Goal: Task Accomplishment & Management: Complete application form

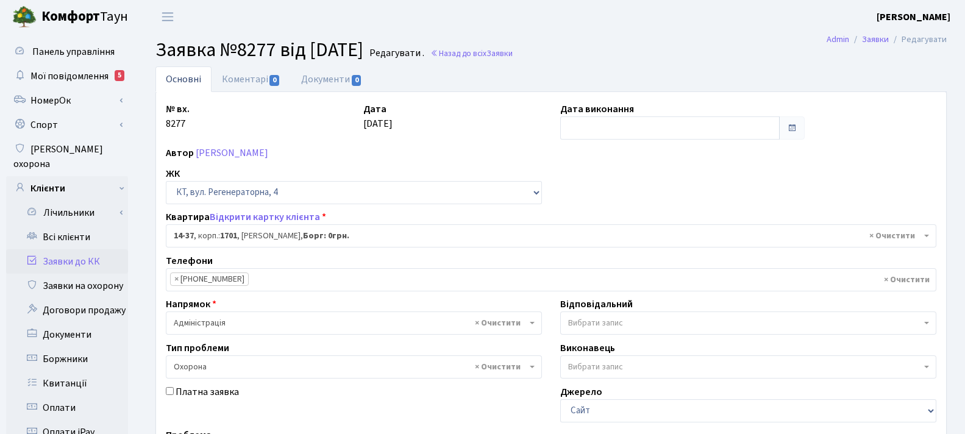
select select "7414"
select select "69"
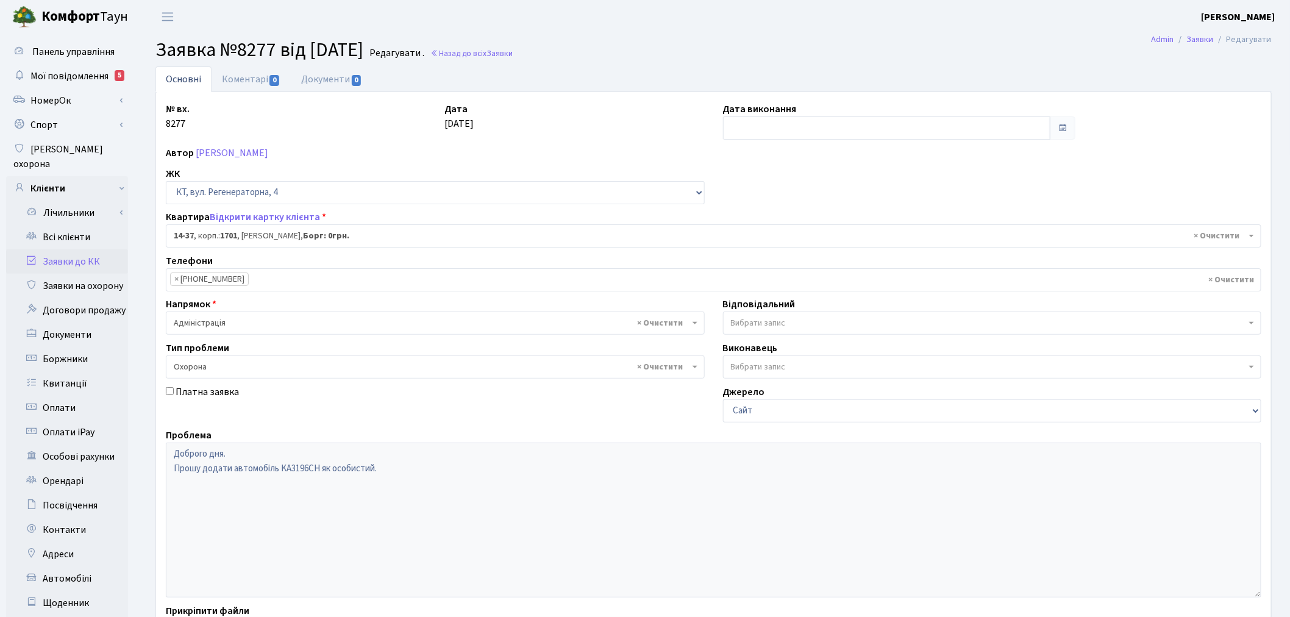
click at [73, 249] on link "Заявки до КК" at bounding box center [67, 261] width 122 height 24
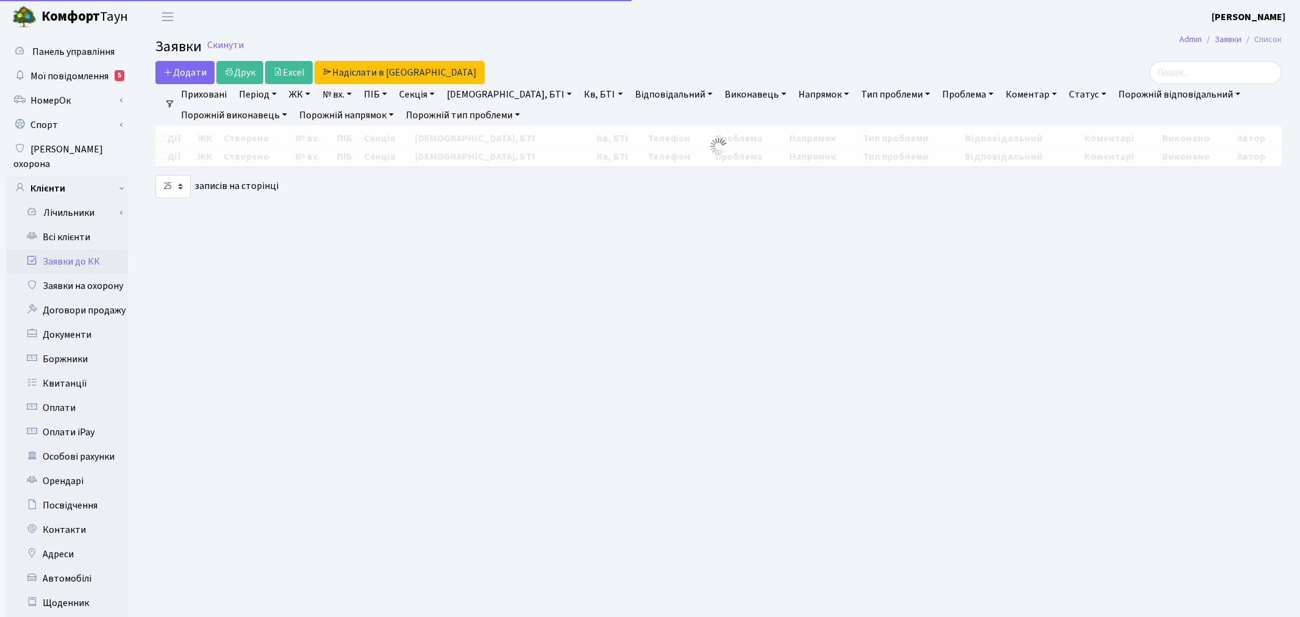
select select "25"
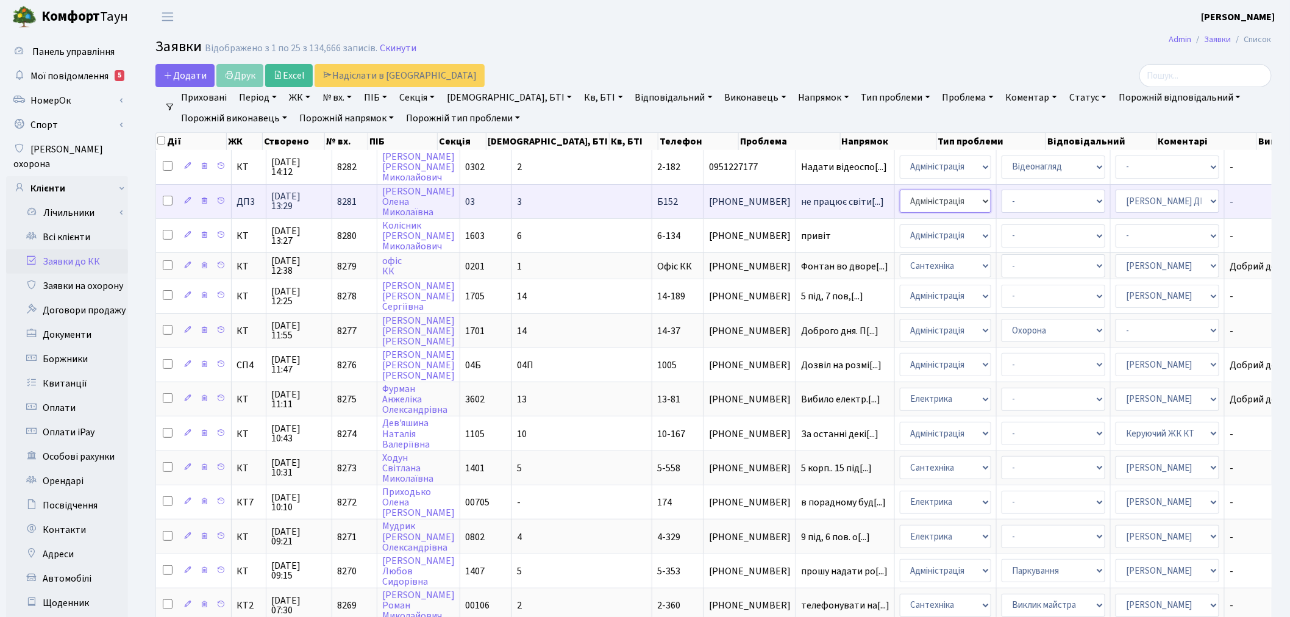
click at [900, 194] on select "- Адміністрація Домофон, СКД Ліфт Майстри Сантехніка Економічний відділ Електри…" at bounding box center [945, 201] width 91 height 23
select select "3"
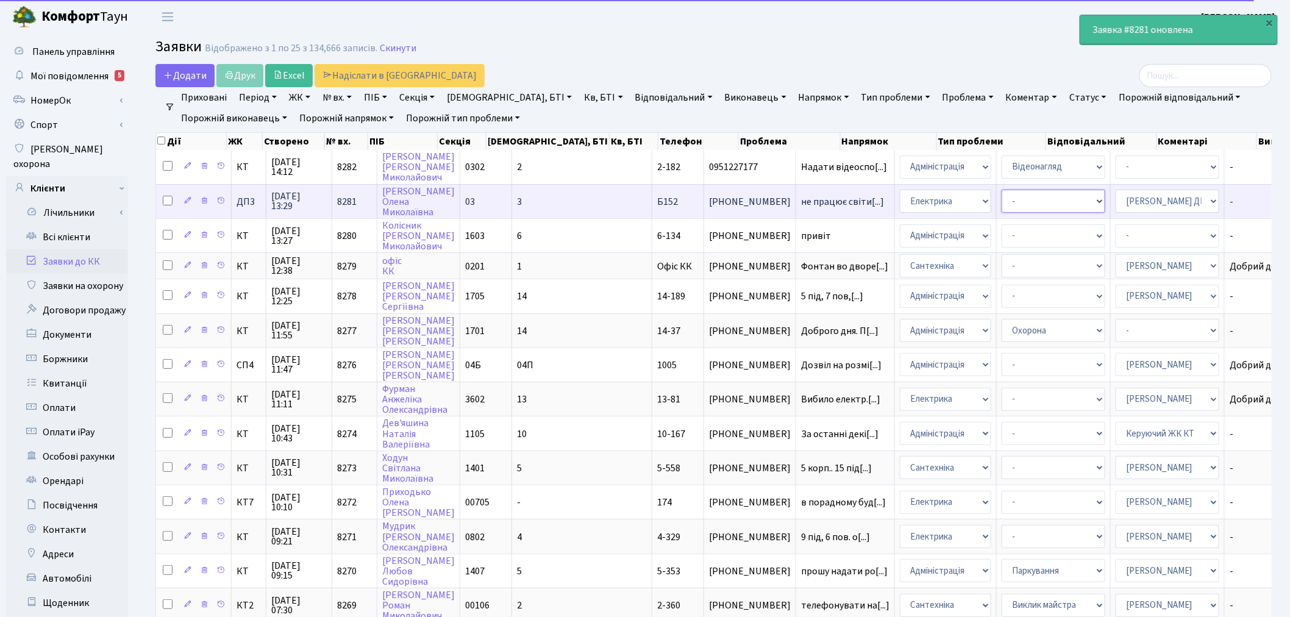
click at [1002, 198] on select "- Виклик майстра Заміна ламп, світильників Монтаж/демонтаж електролічильника Оп…" at bounding box center [1054, 201] width 104 height 23
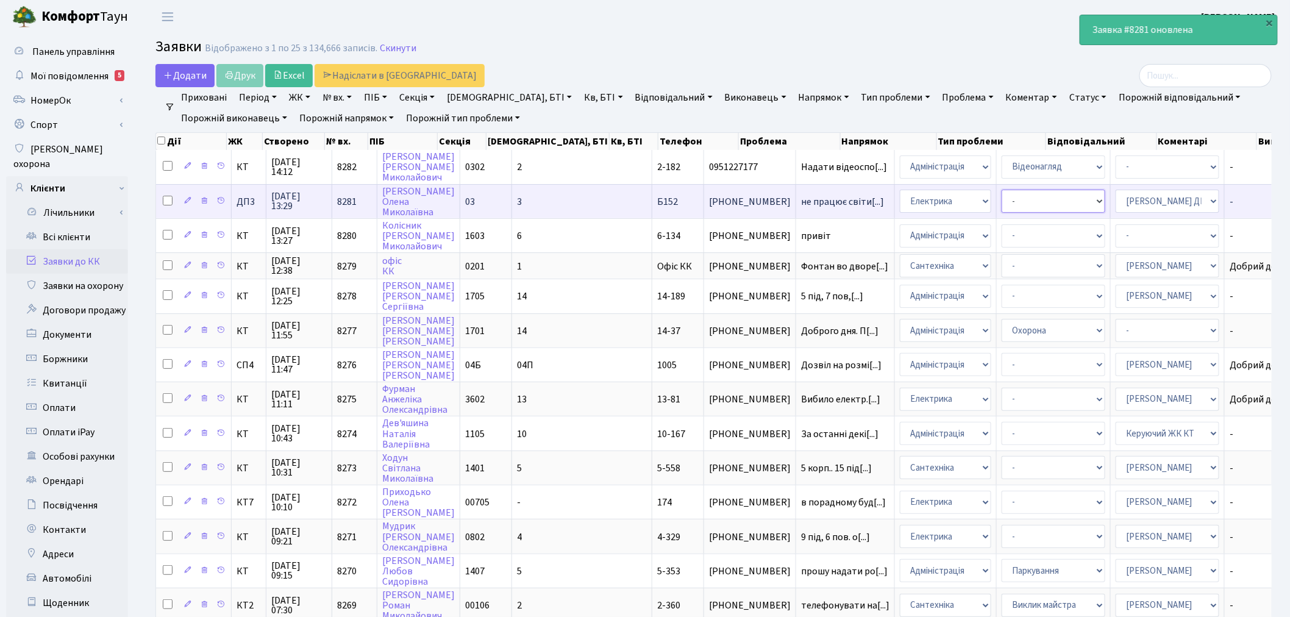
select select "40"
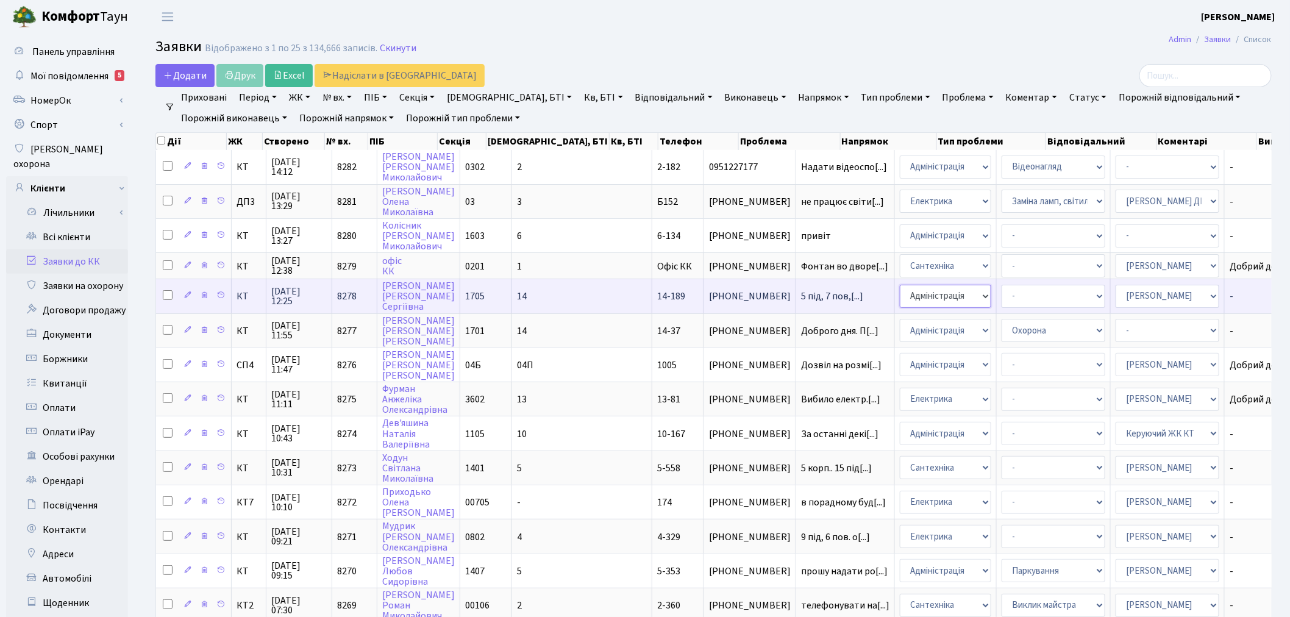
click at [900, 289] on select "- Адміністрація Домофон, СКД Ліфт Майстри Сантехніка Економічний відділ Електри…" at bounding box center [945, 296] width 91 height 23
select select "2"
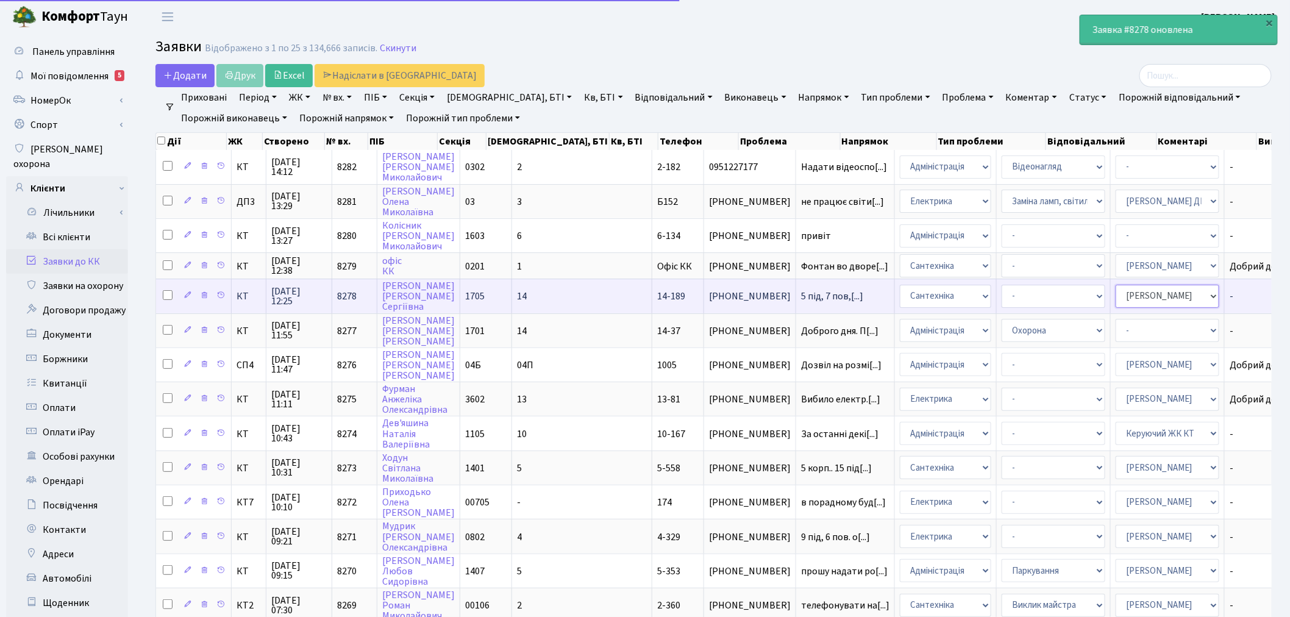
click at [1116, 291] on select "- Адміністратор ЖК ДП Адміністратор ЖК КТ Адміністратор ЖК СП [PERSON_NAME] [PE…" at bounding box center [1168, 296] width 104 height 23
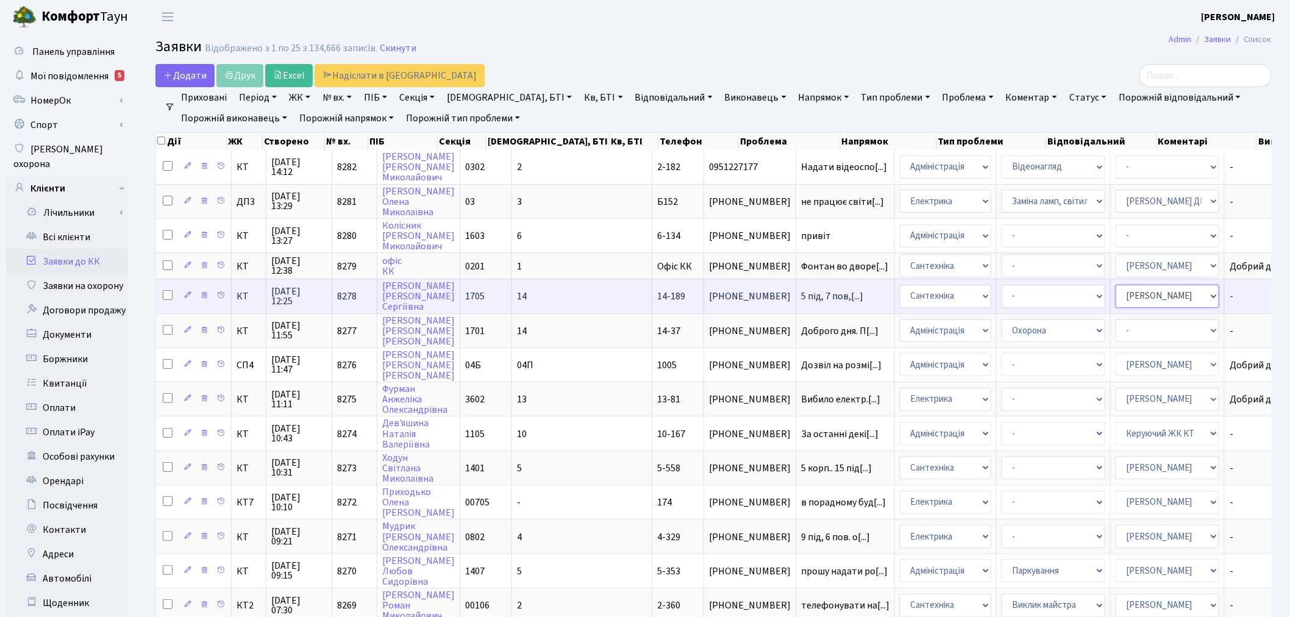
select select "111"
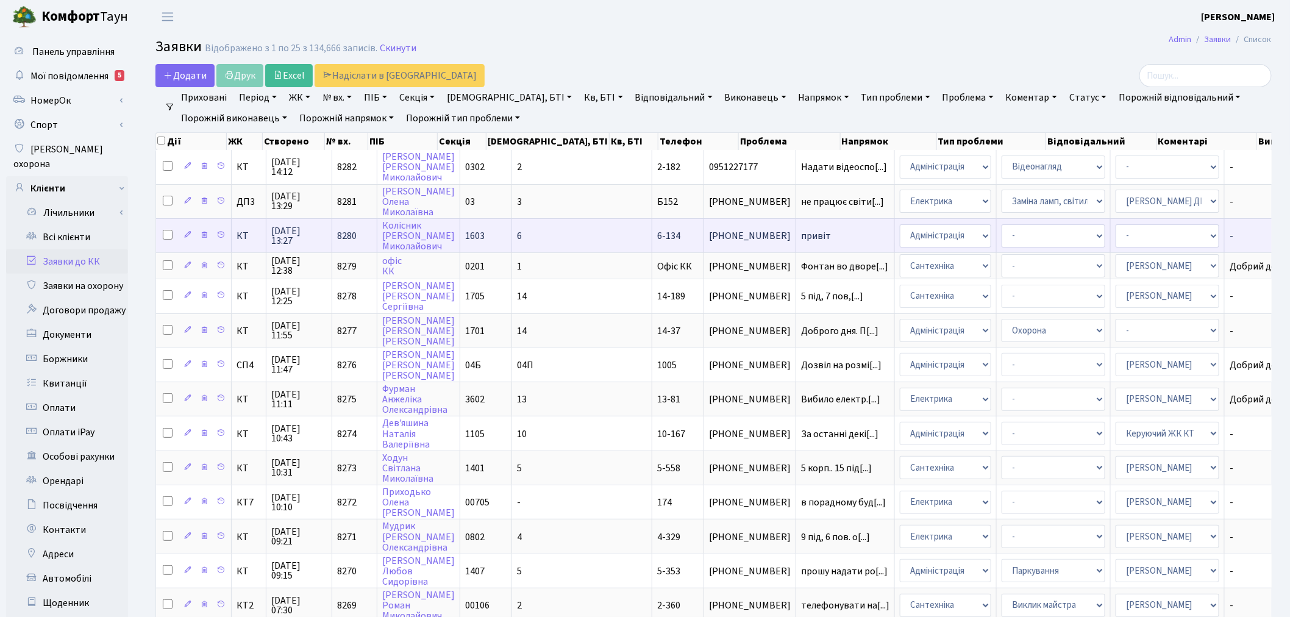
click at [801, 234] on span "привіт" at bounding box center [845, 236] width 88 height 10
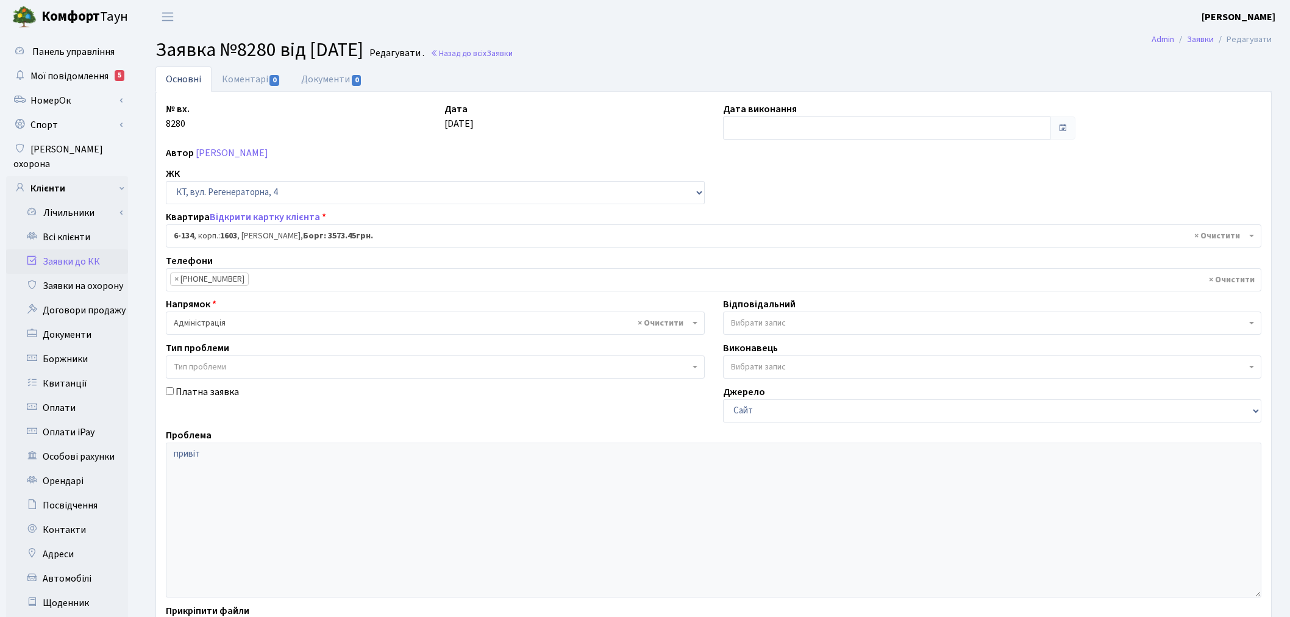
select select "5270"
click at [803, 119] on input "text" at bounding box center [887, 127] width 328 height 23
click at [752, 263] on td "23" at bounding box center [753, 263] width 18 height 18
type input "[DATE]"
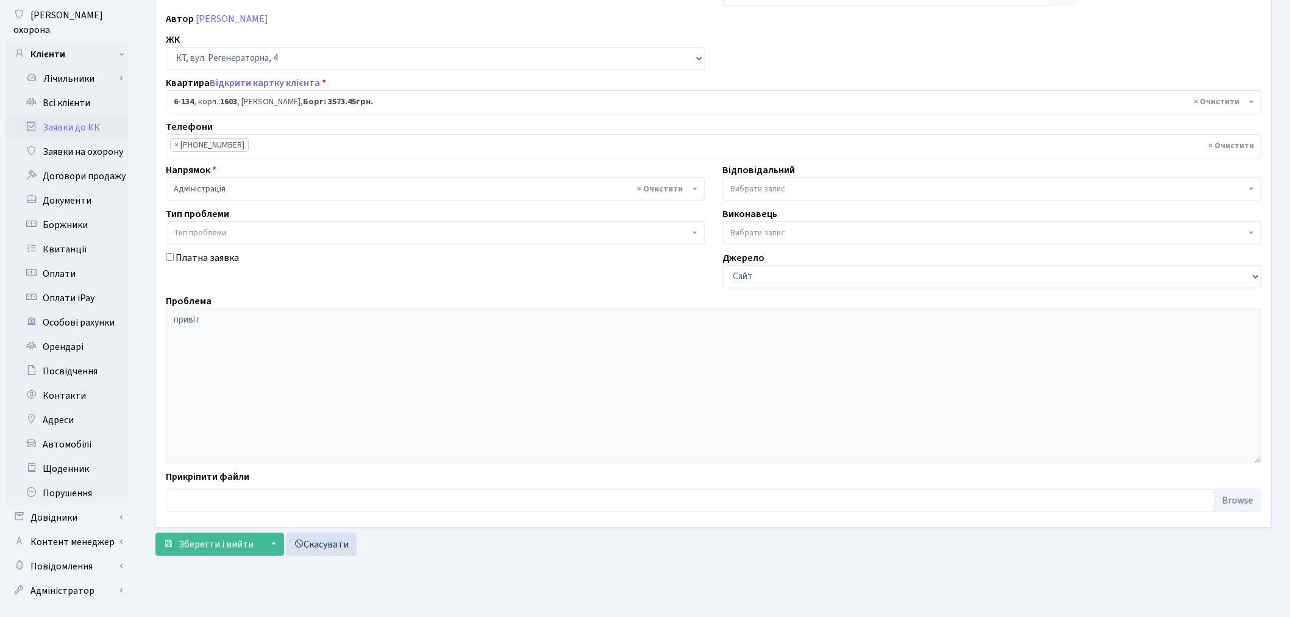
scroll to position [141, 0]
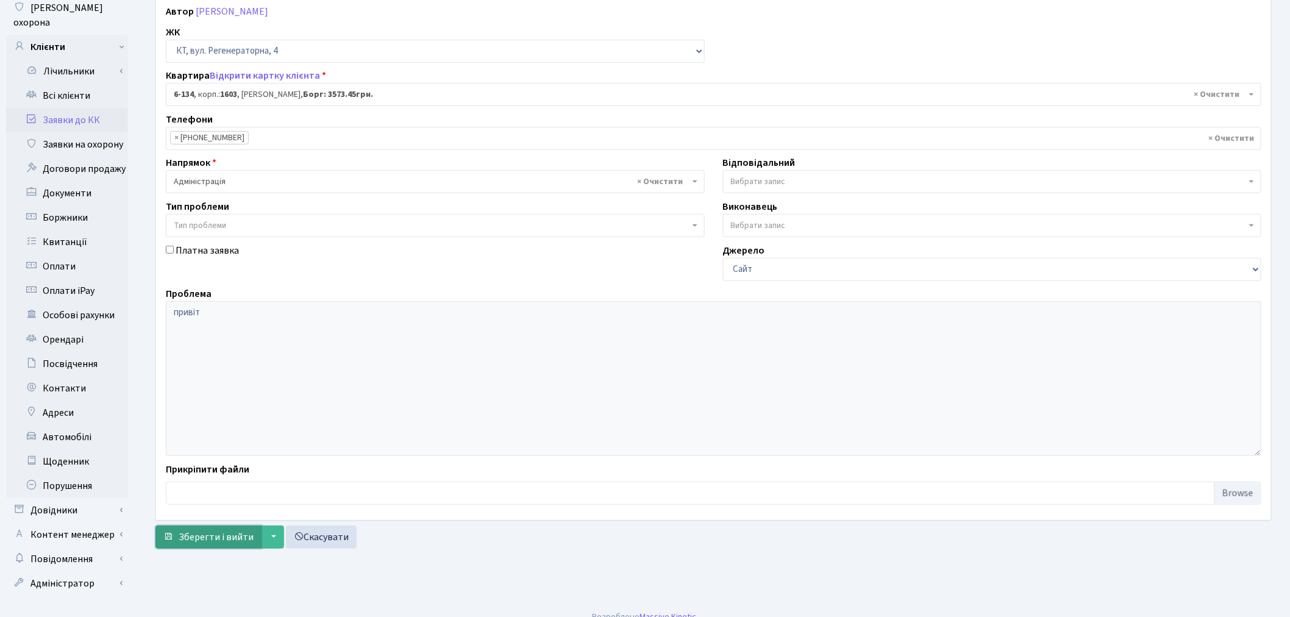
click at [220, 544] on button "Зберегти і вийти" at bounding box center [208, 536] width 106 height 23
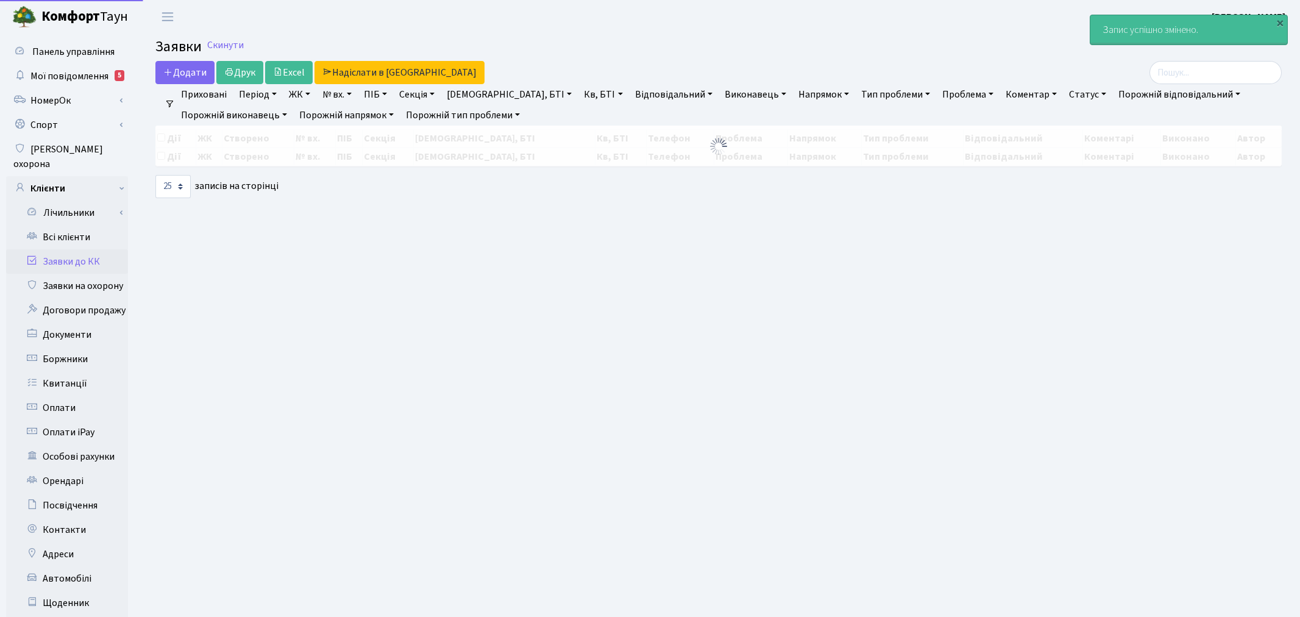
select select "25"
